Goal: Transaction & Acquisition: Purchase product/service

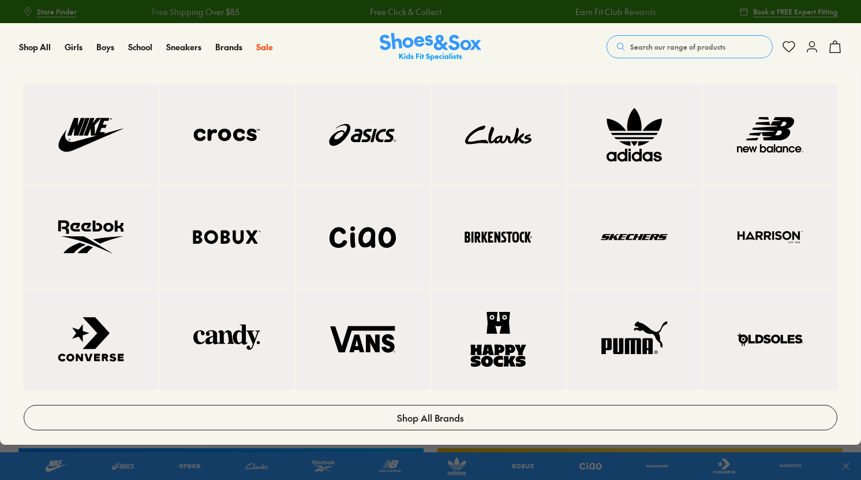
click at [134, 236] on img at bounding box center [91, 237] width 88 height 55
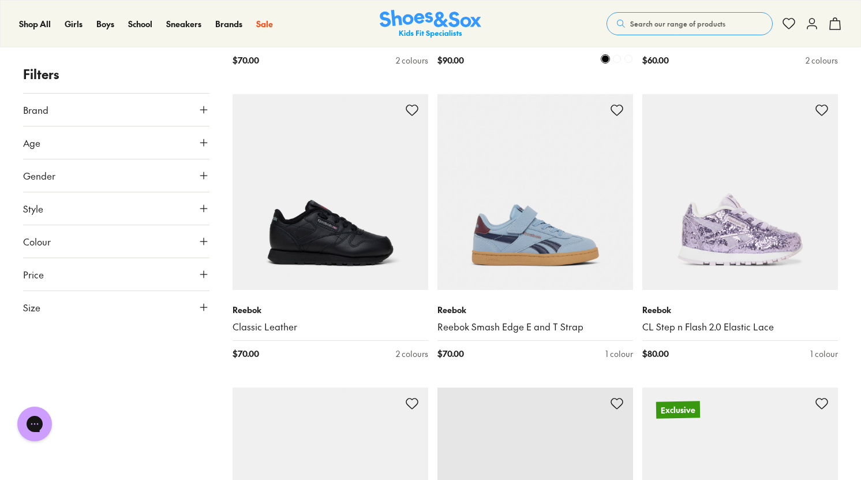
scroll to position [2435, 0]
click at [655, 23] on span "Search our range of products" at bounding box center [677, 23] width 95 height 10
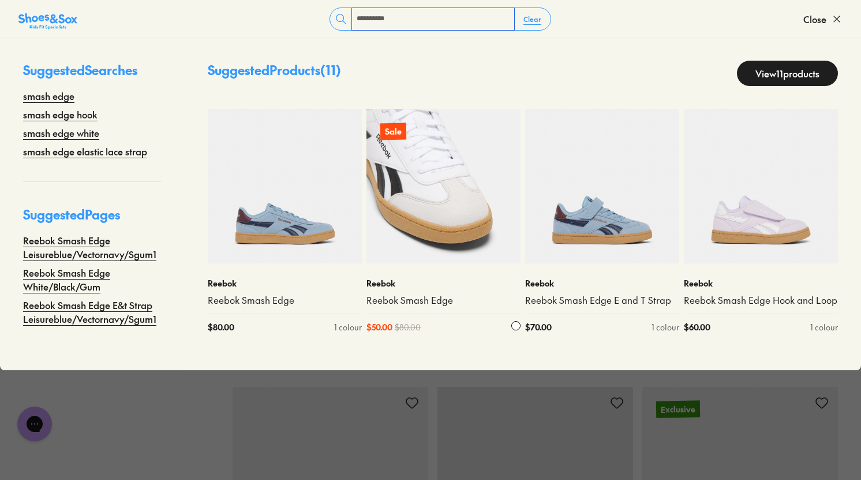
type input "**********"
click at [412, 301] on link "Reebok Smash Edge" at bounding box center [444, 300] width 154 height 13
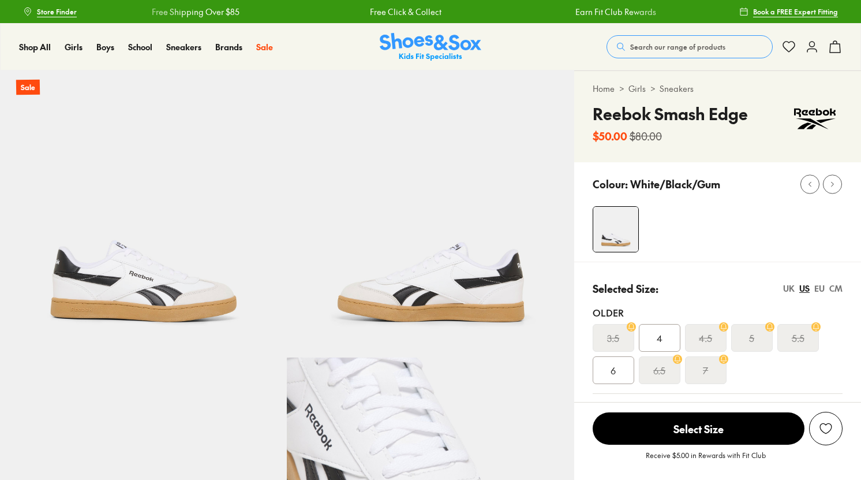
select select "*"
click at [721, 359] on use at bounding box center [724, 359] width 6 height 6
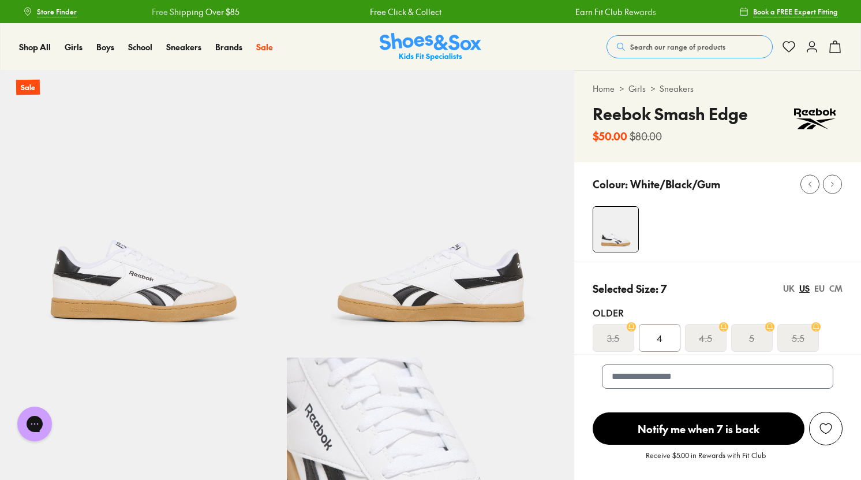
scroll to position [227, 0]
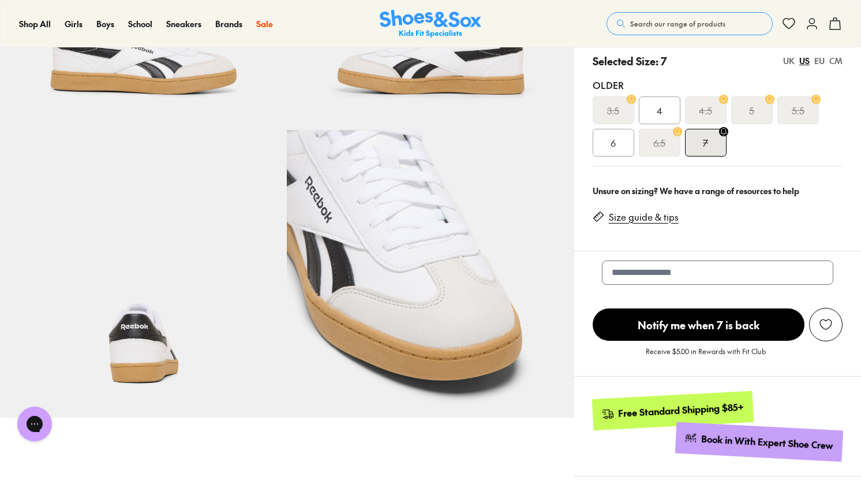
click at [818, 59] on div "EU" at bounding box center [820, 61] width 10 height 12
click at [803, 60] on div "US" at bounding box center [805, 61] width 10 height 12
click at [784, 58] on div "UK" at bounding box center [789, 61] width 12 height 12
click at [838, 58] on div "CM" at bounding box center [836, 61] width 13 height 12
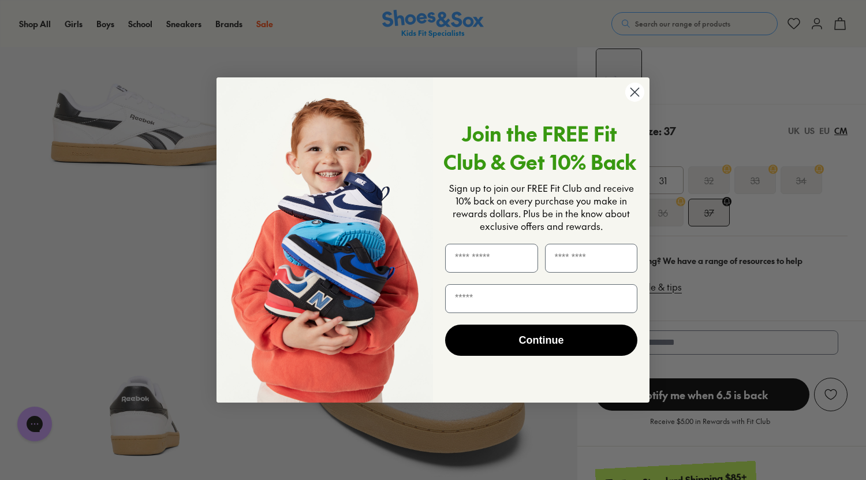
click at [820, 129] on div "Close dialog Join the FREE Fit Club & Get 10% Back Sign up to join our FREE Fit…" at bounding box center [433, 240] width 866 height 480
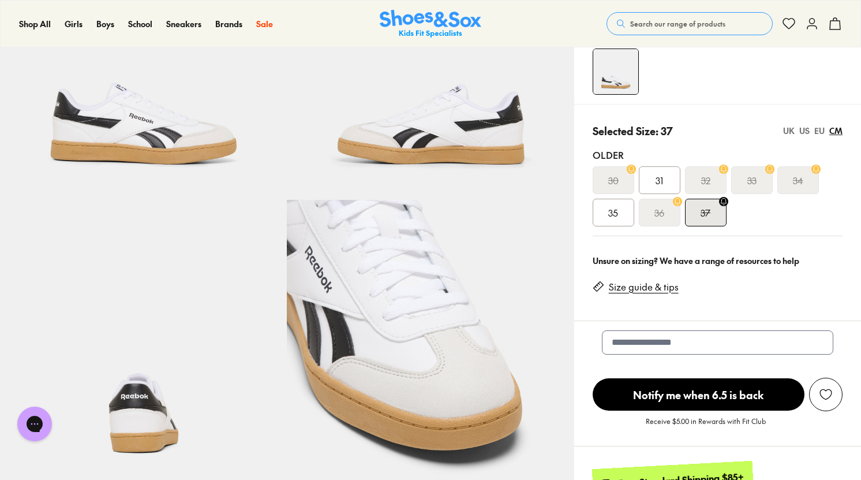
click at [820, 130] on div "EU" at bounding box center [820, 131] width 10 height 12
click at [831, 131] on div "CM" at bounding box center [836, 131] width 13 height 12
click at [817, 129] on div "EU" at bounding box center [820, 131] width 10 height 12
click at [658, 293] on link "Size guide & tips" at bounding box center [644, 287] width 70 height 13
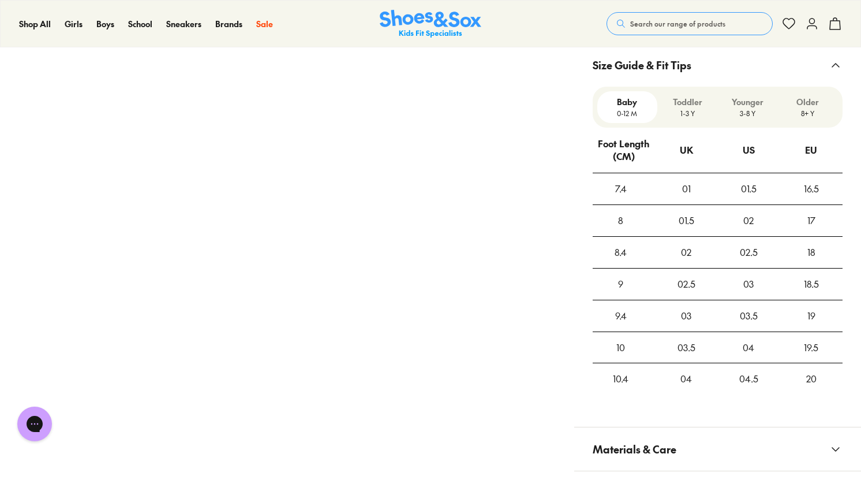
scroll to position [804, 0]
click at [793, 94] on p "Older" at bounding box center [808, 100] width 51 height 12
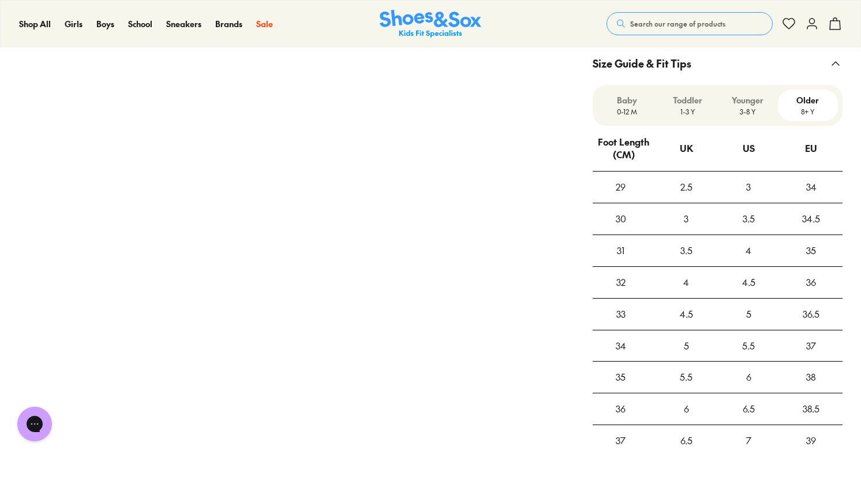
click at [751, 94] on p "Younger" at bounding box center [747, 100] width 51 height 12
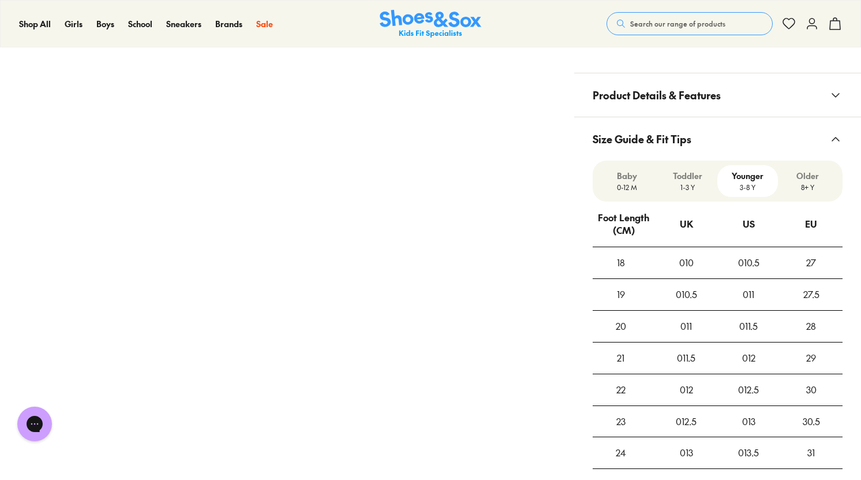
scroll to position [727, 0]
click at [809, 170] on p "Older" at bounding box center [808, 176] width 51 height 12
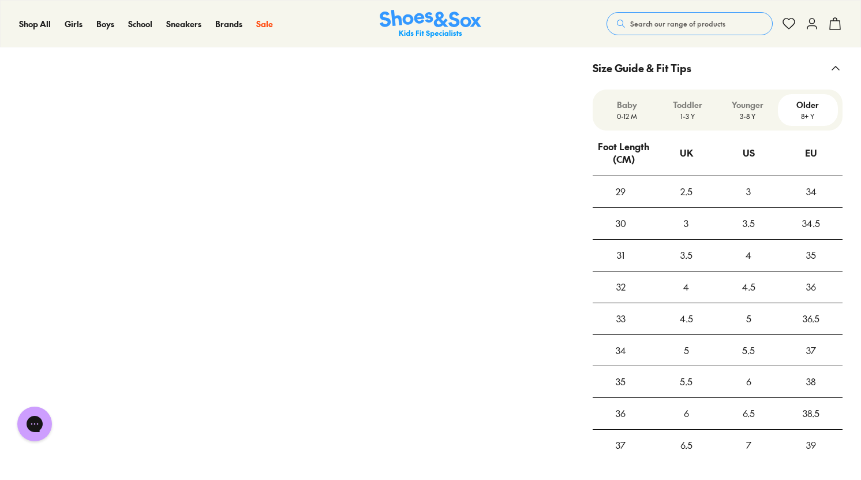
scroll to position [800, 0]
